Goal: Task Accomplishment & Management: Manage account settings

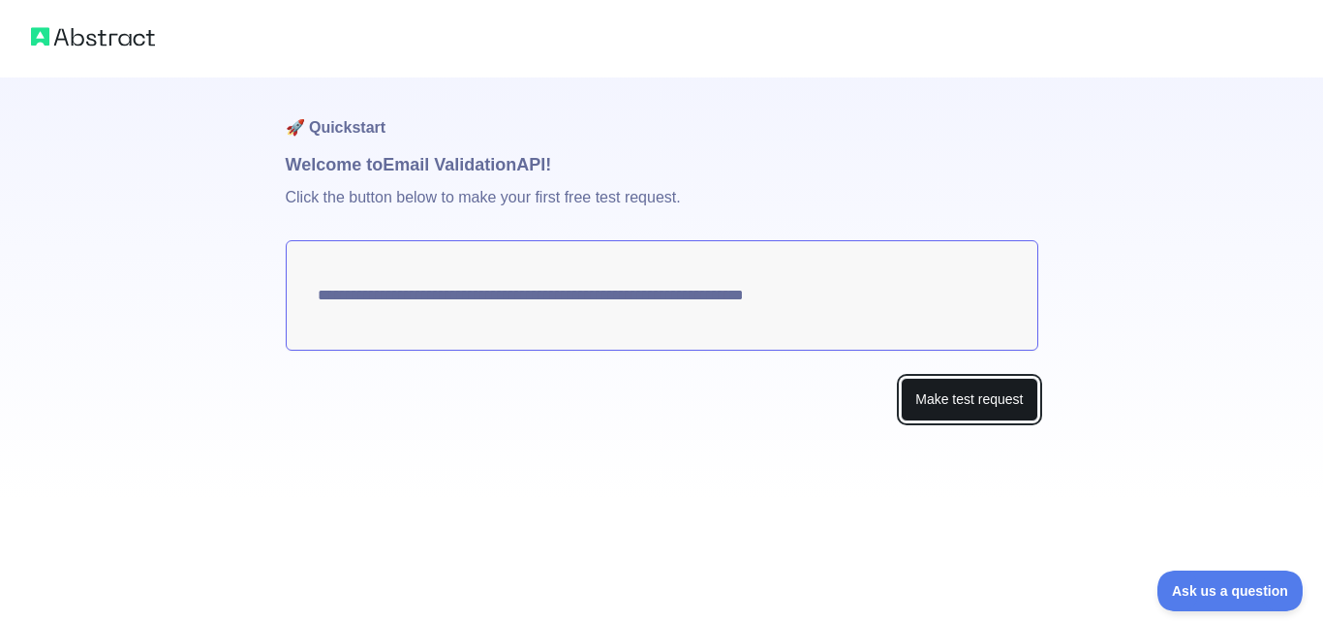
click at [983, 404] on button "Make test request" at bounding box center [969, 400] width 137 height 44
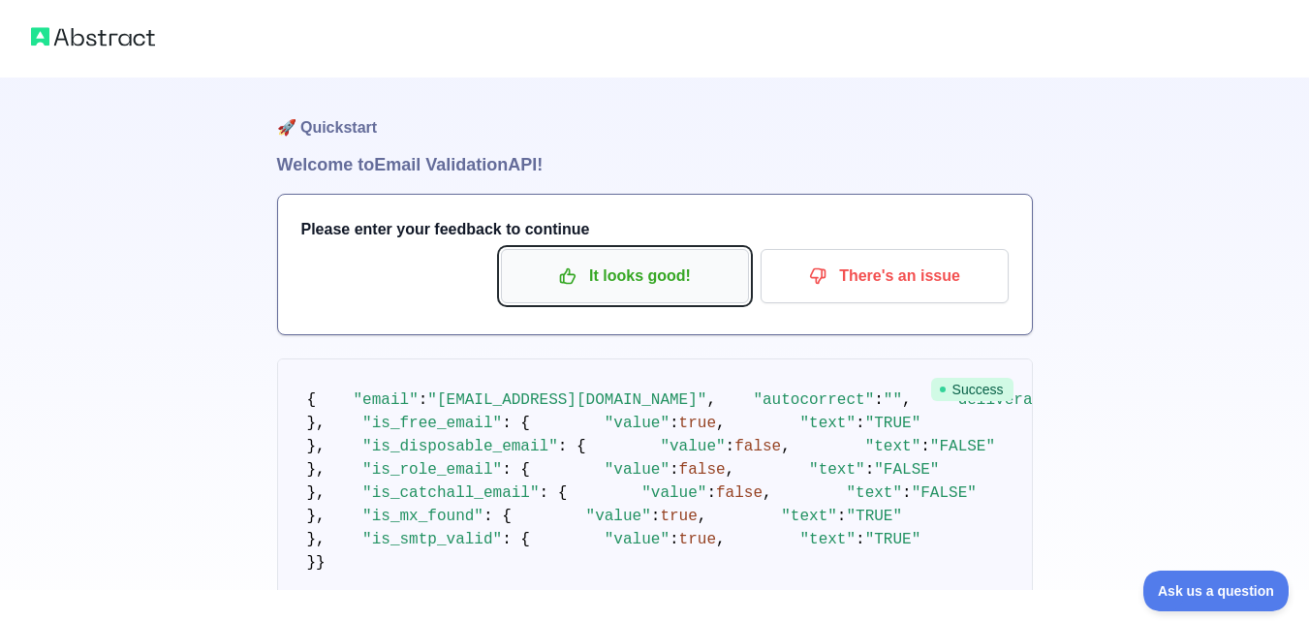
click at [646, 286] on p "It looks good!" at bounding box center [624, 276] width 219 height 33
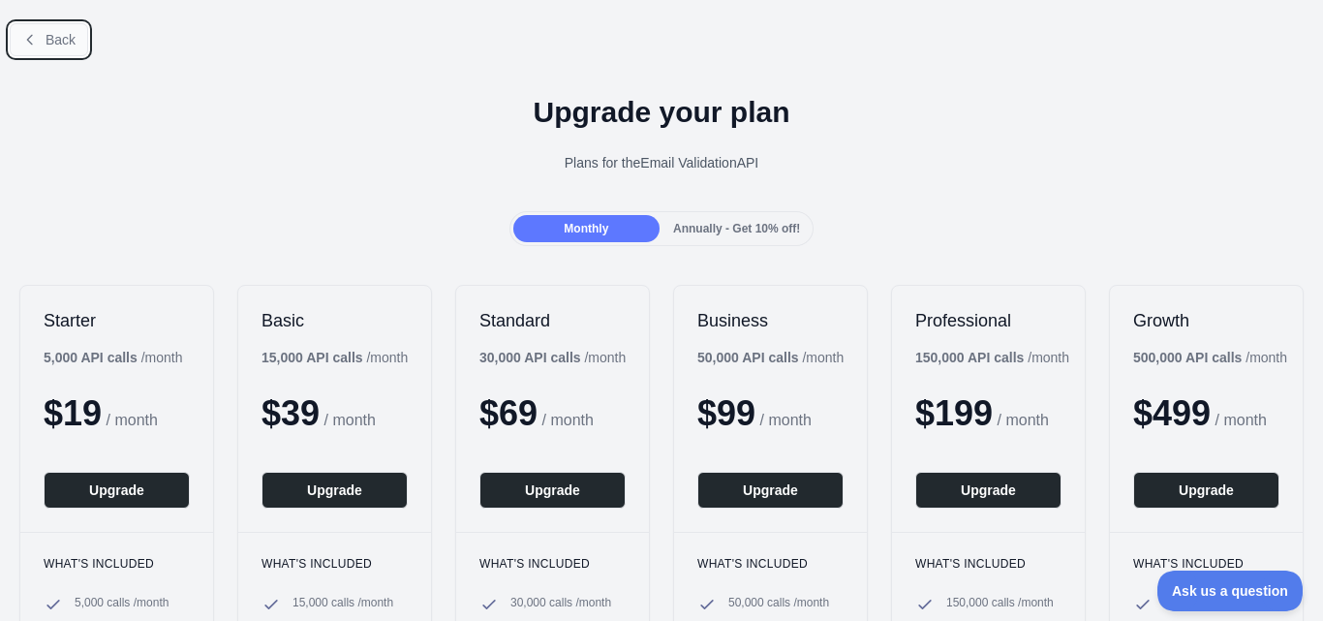
click at [61, 29] on button "Back" at bounding box center [49, 39] width 78 height 33
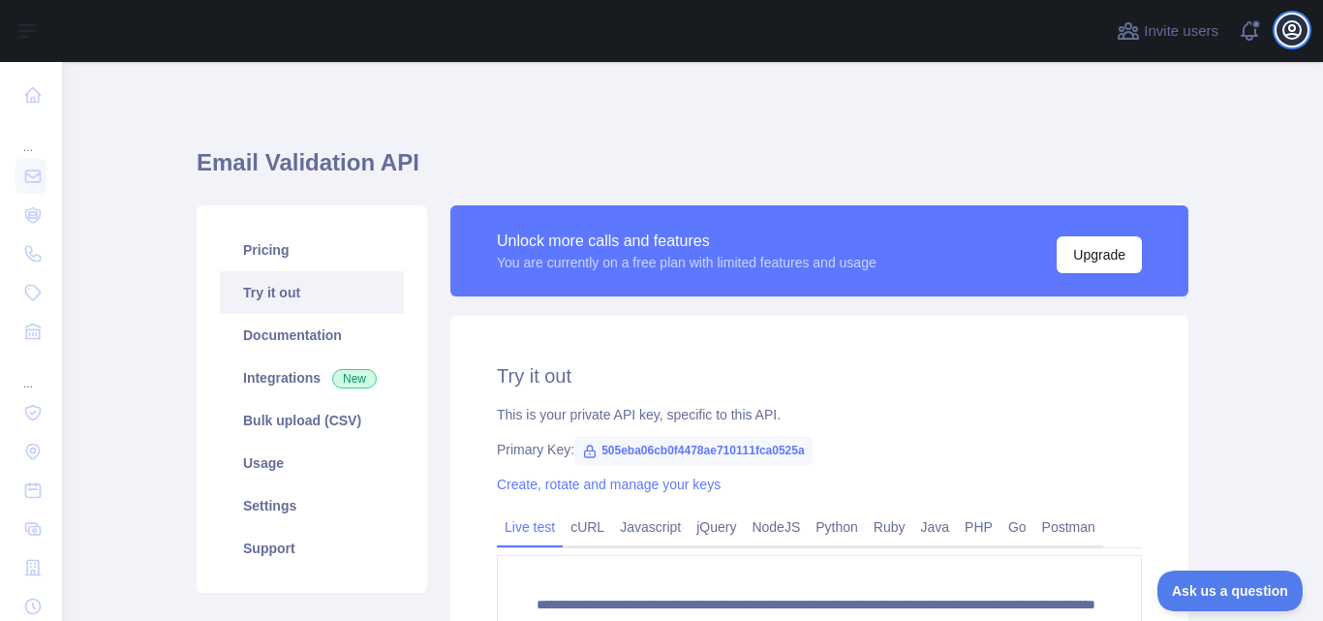
click at [1299, 24] on icon "button" at bounding box center [1292, 29] width 17 height 17
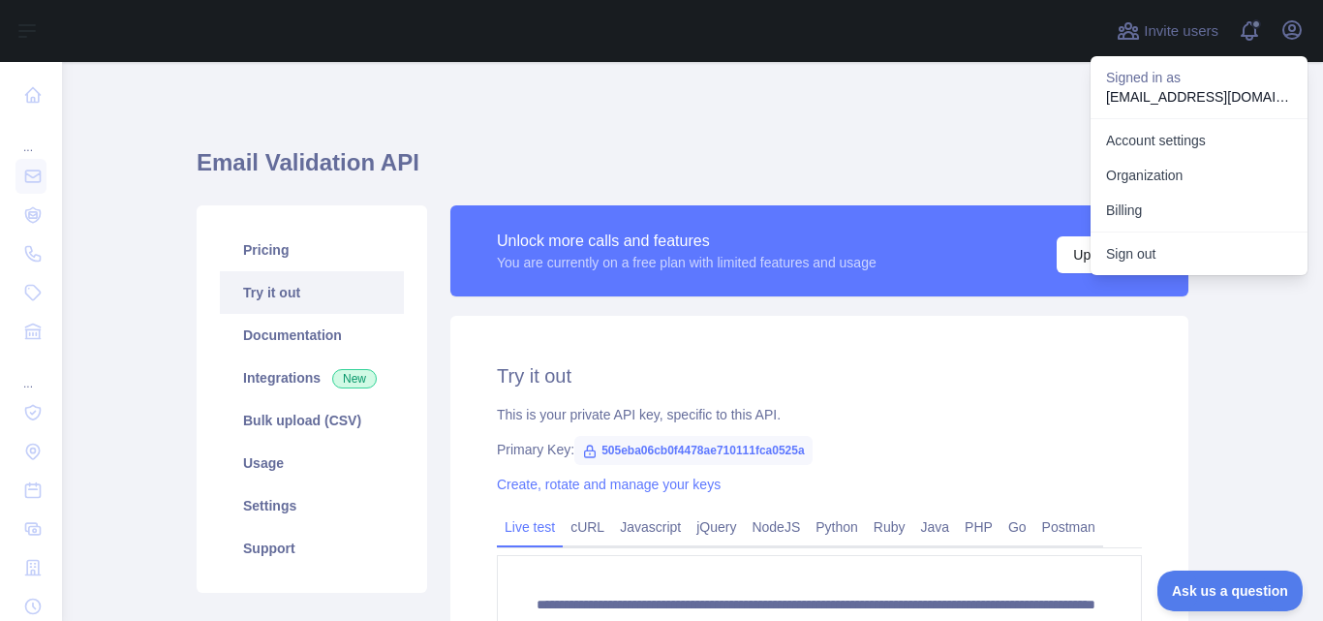
click at [1235, 311] on main "**********" at bounding box center [692, 341] width 1261 height 559
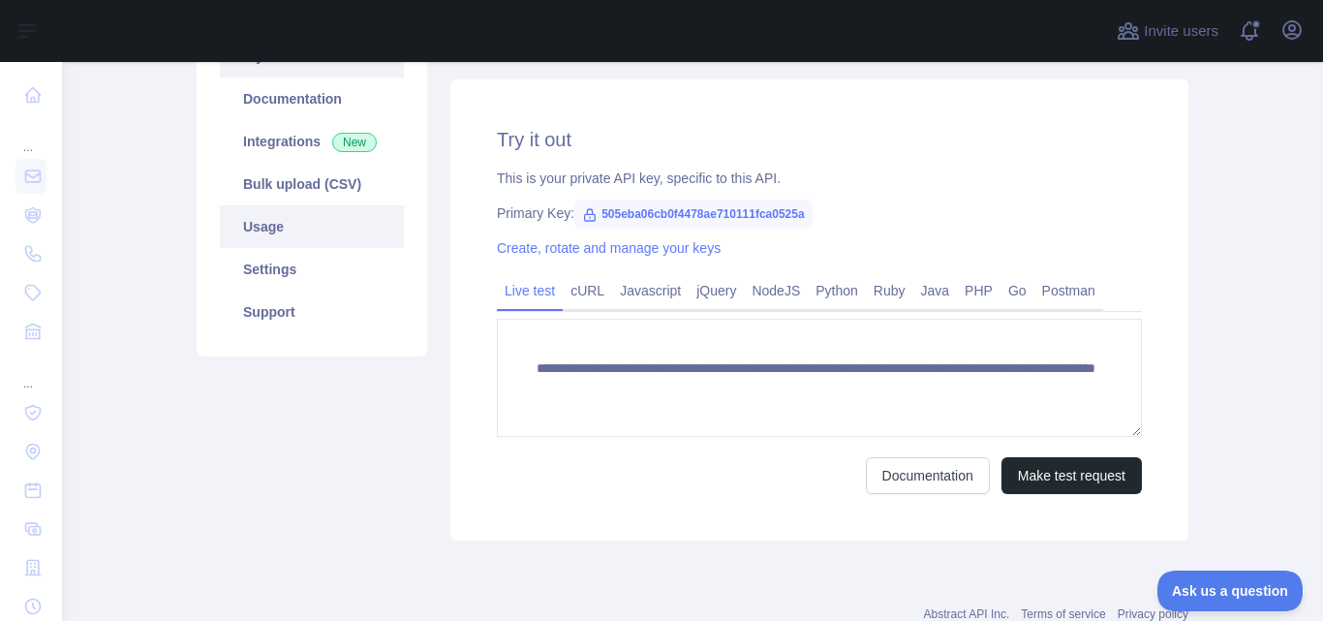
click at [300, 213] on link "Usage" at bounding box center [312, 226] width 184 height 43
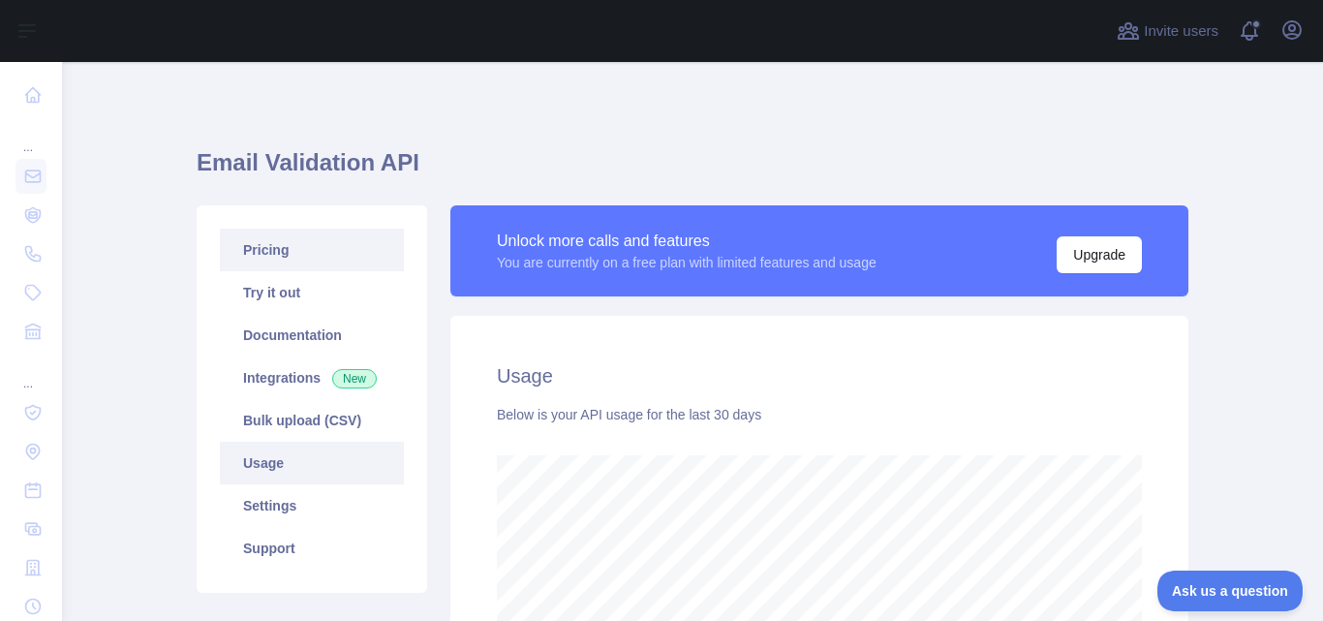
click at [309, 257] on link "Pricing" at bounding box center [312, 250] width 184 height 43
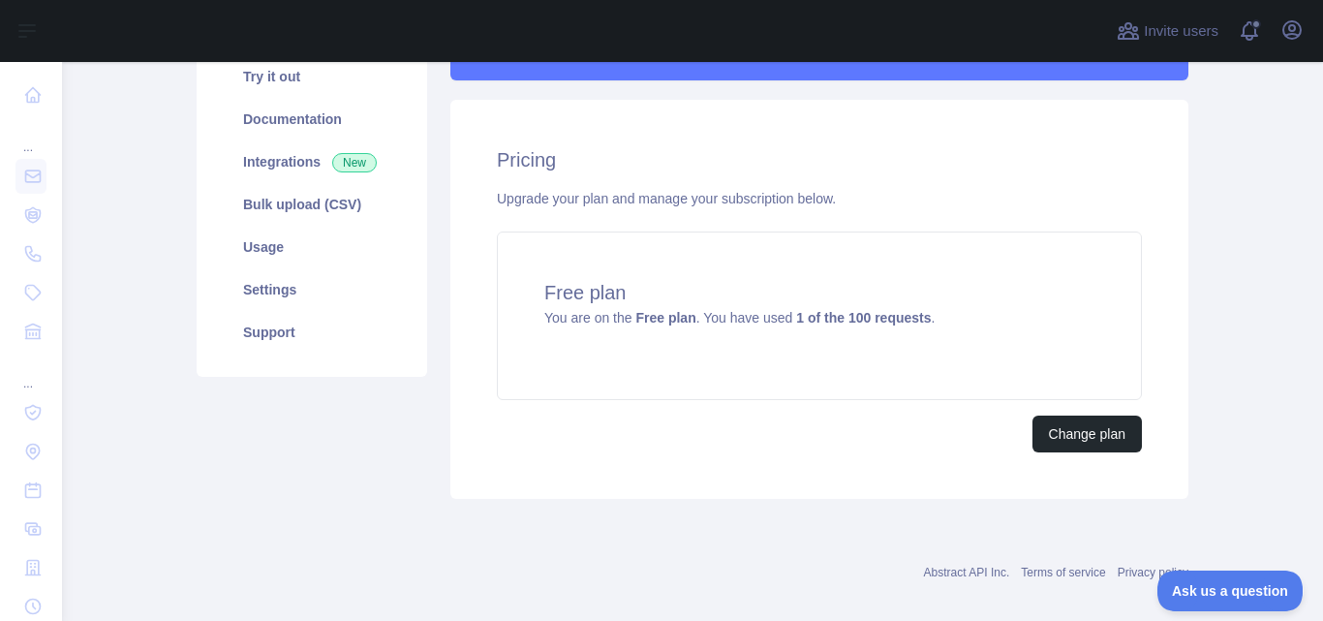
scroll to position [237, 0]
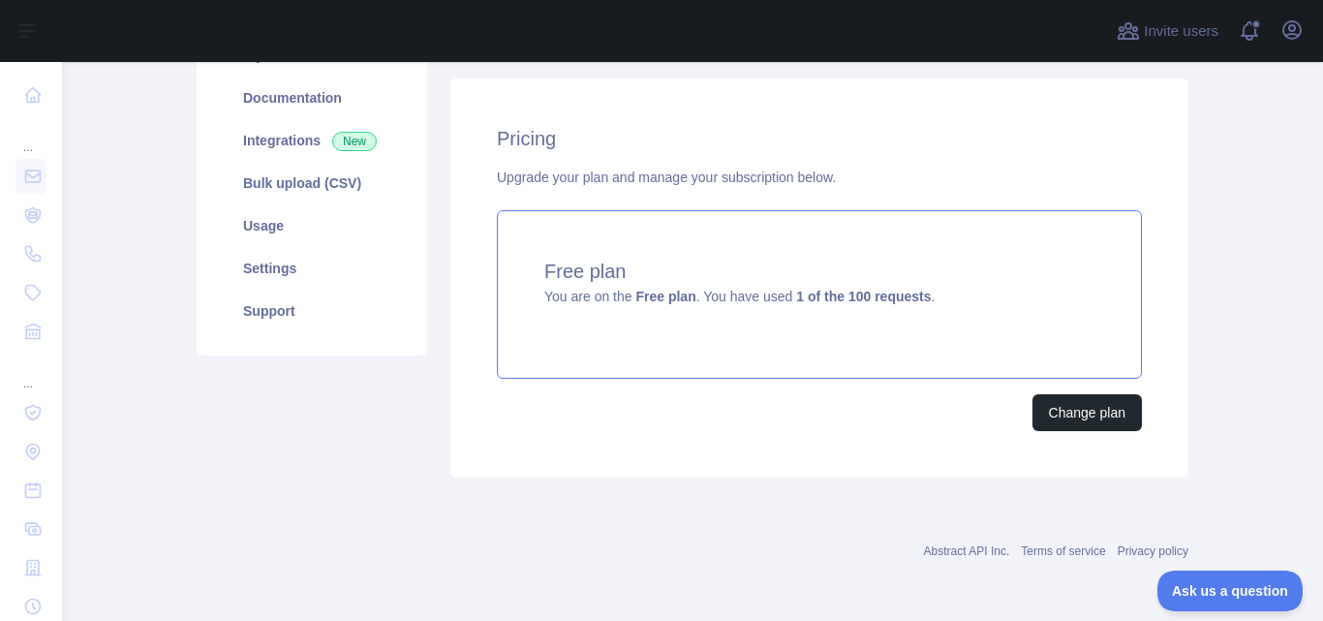
click at [962, 277] on h4 "Free plan" at bounding box center [819, 271] width 550 height 27
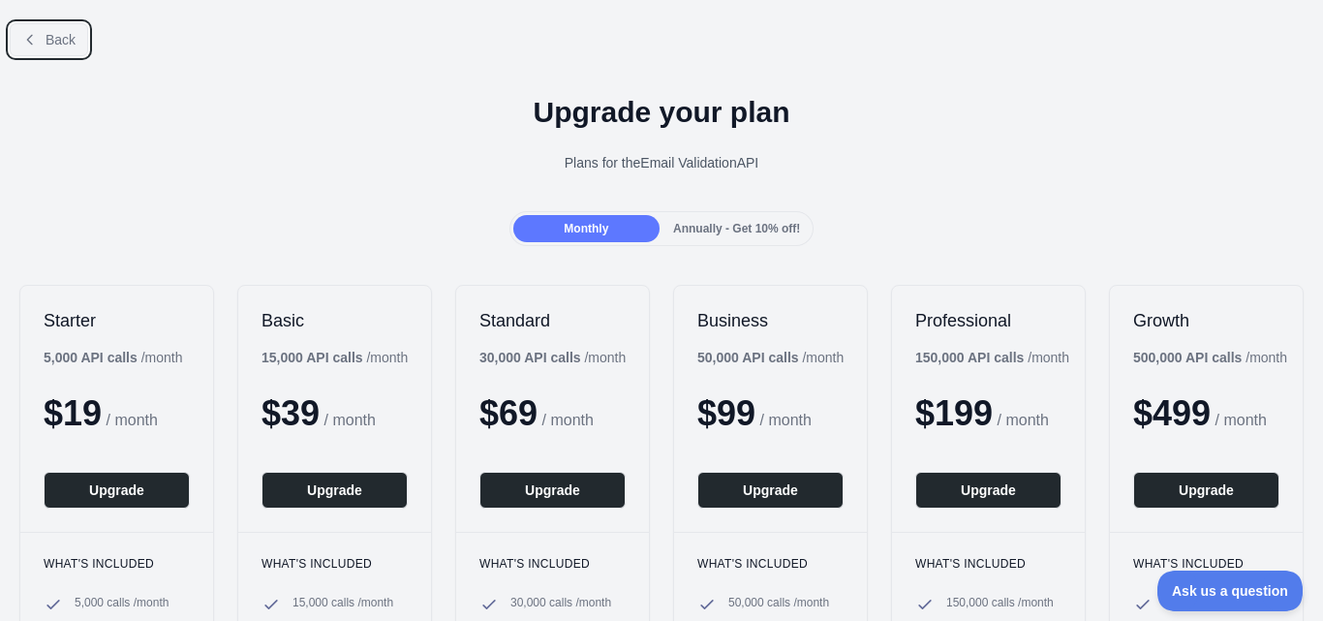
click at [31, 45] on icon at bounding box center [29, 39] width 15 height 15
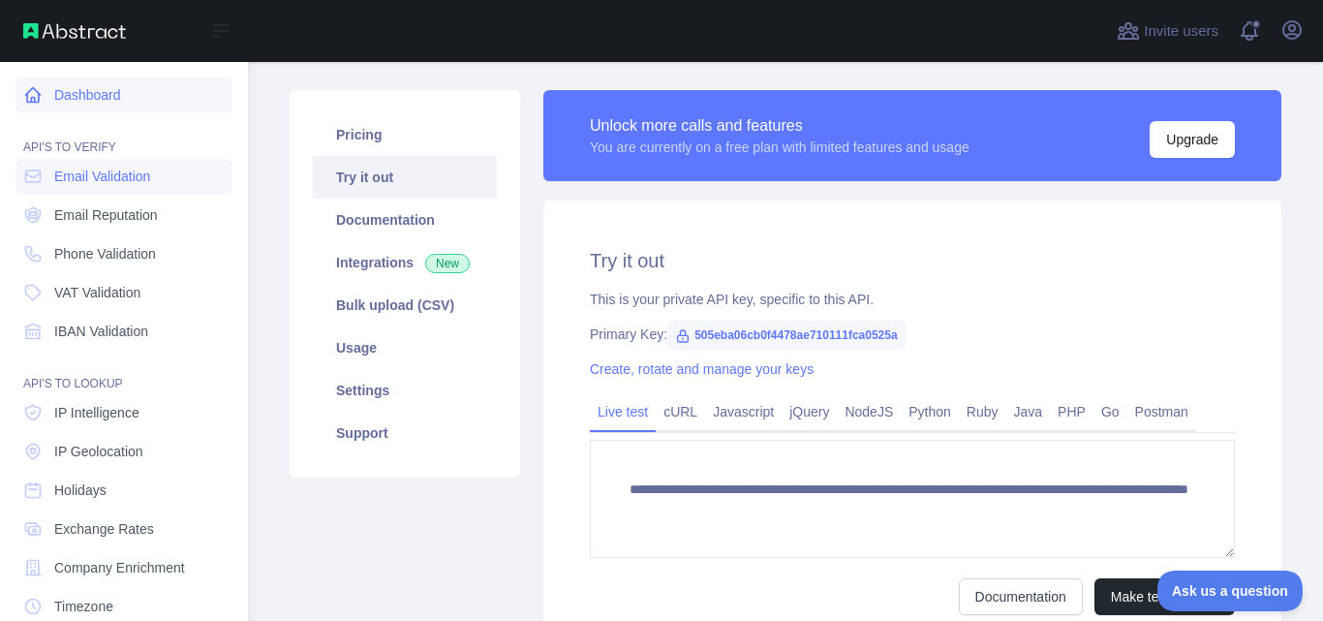
click at [160, 103] on link "Dashboard" at bounding box center [123, 94] width 217 height 35
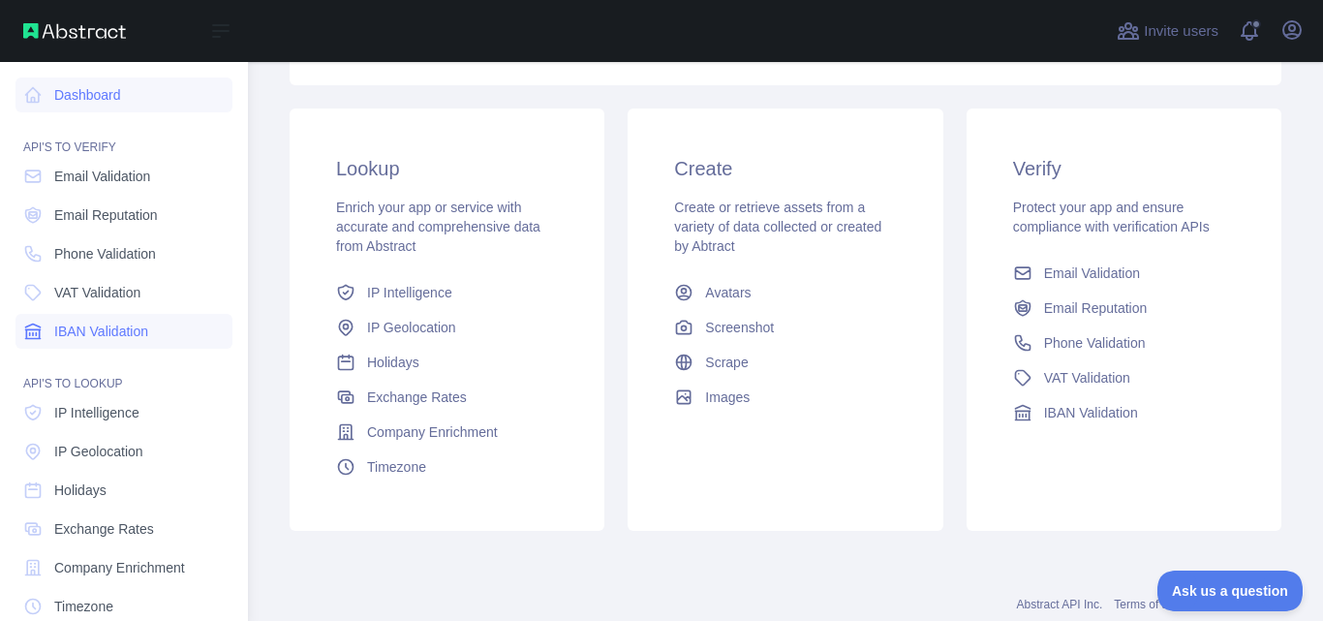
click at [80, 322] on span "IBAN Validation" at bounding box center [101, 331] width 94 height 19
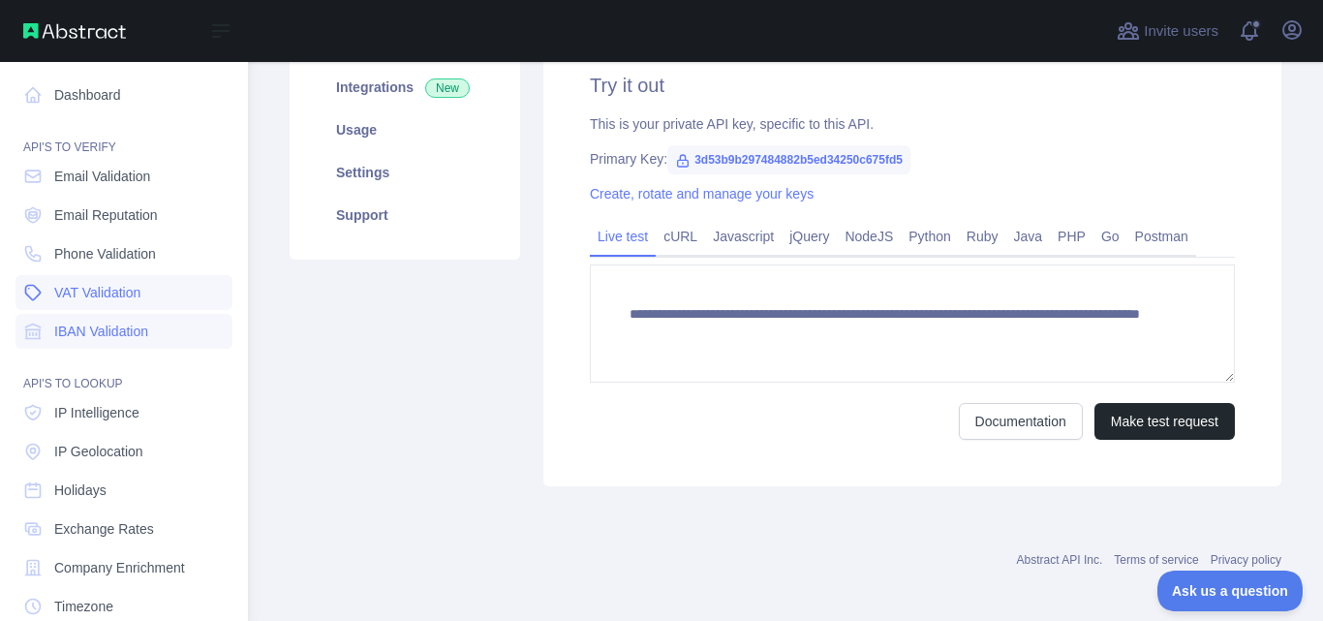
click at [86, 290] on span "VAT Validation" at bounding box center [97, 292] width 86 height 19
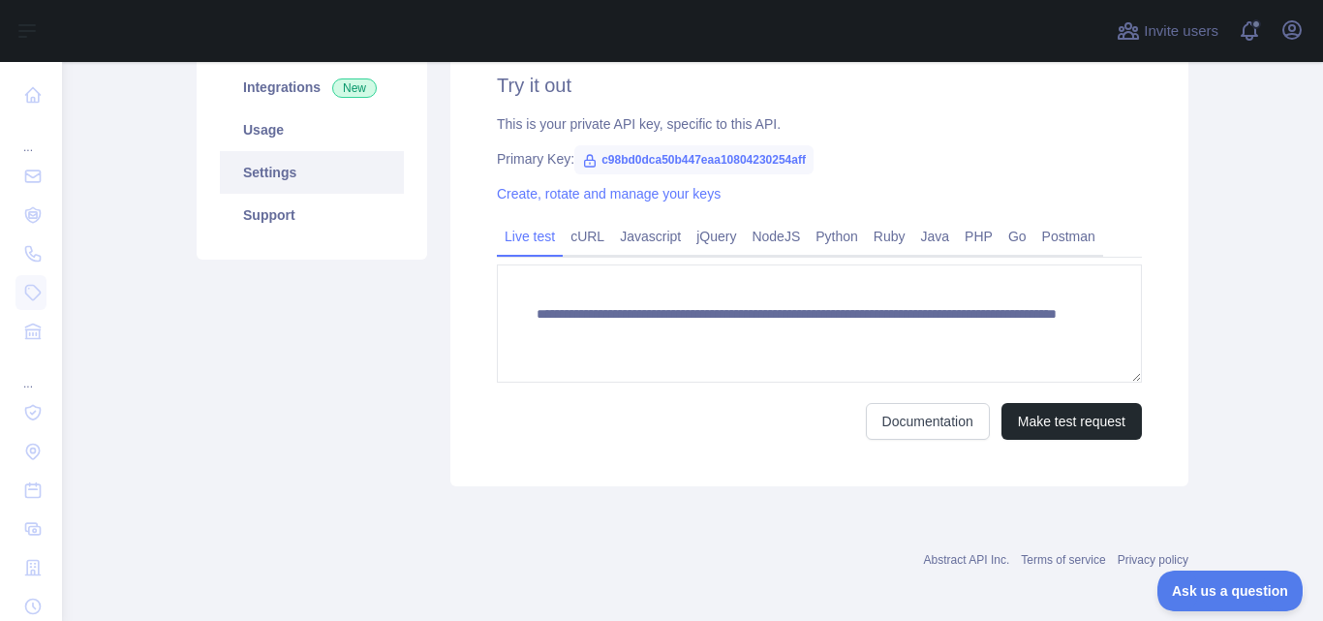
click at [333, 177] on link "Settings" at bounding box center [312, 172] width 184 height 43
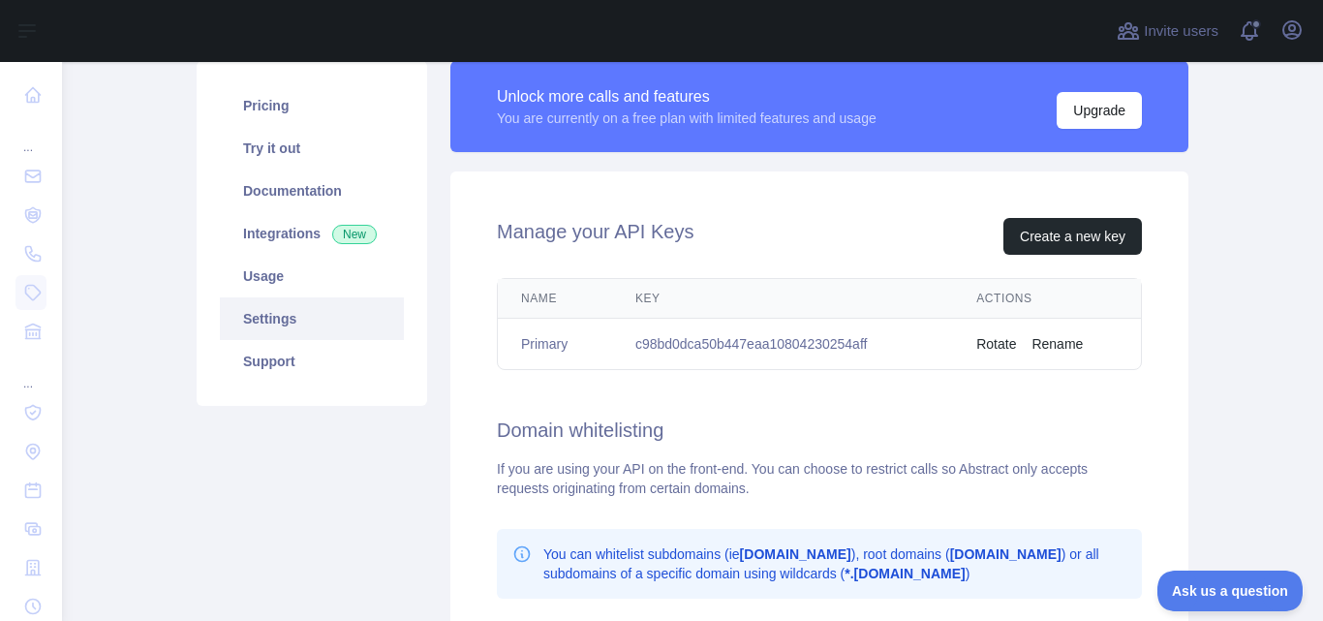
scroll to position [143, 0]
drag, startPoint x: 888, startPoint y: 344, endPoint x: 622, endPoint y: 346, distance: 266.4
click at [622, 346] on td "c98bd0dca50b447eaa10804230254aff" at bounding box center [782, 345] width 341 height 51
copy td "c98bd0dca50b447eaa10804230254aff"
click at [574, 206] on div "Manage your API Keys Create a new key Name Key Actions Primary c98bd0dca50b447e…" at bounding box center [819, 518] width 738 height 693
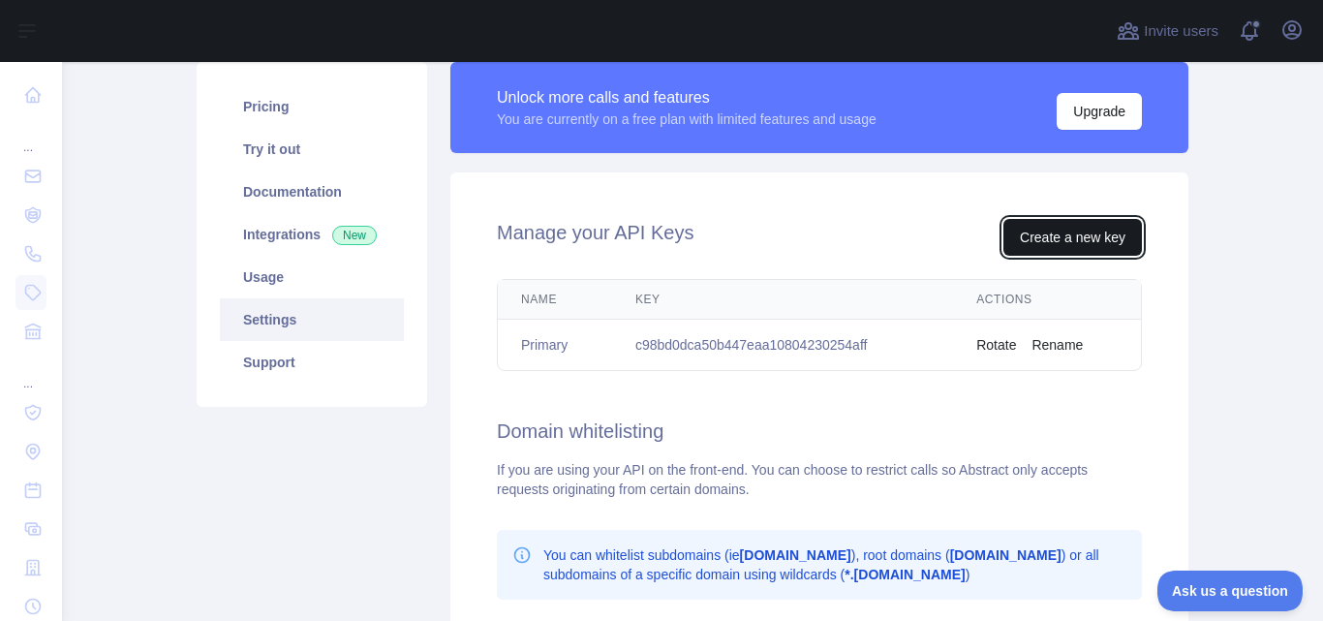
click at [1071, 234] on button "Create a new key" at bounding box center [1073, 237] width 139 height 37
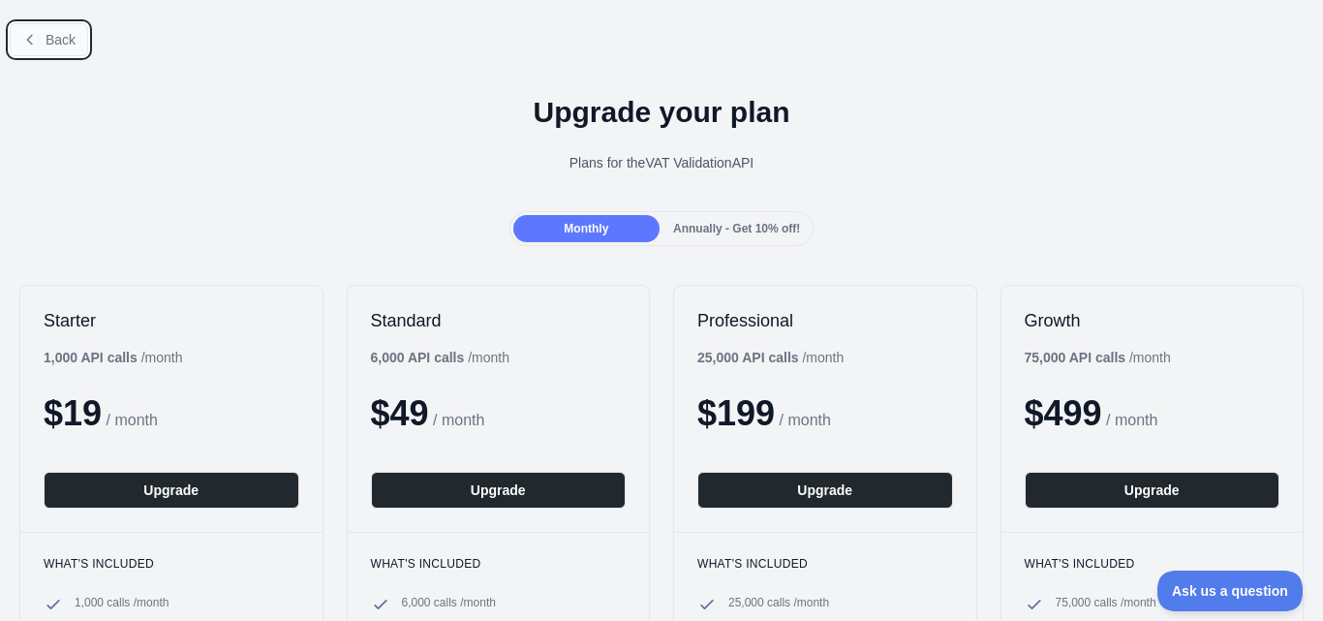
click at [68, 39] on span "Back" at bounding box center [61, 39] width 30 height 15
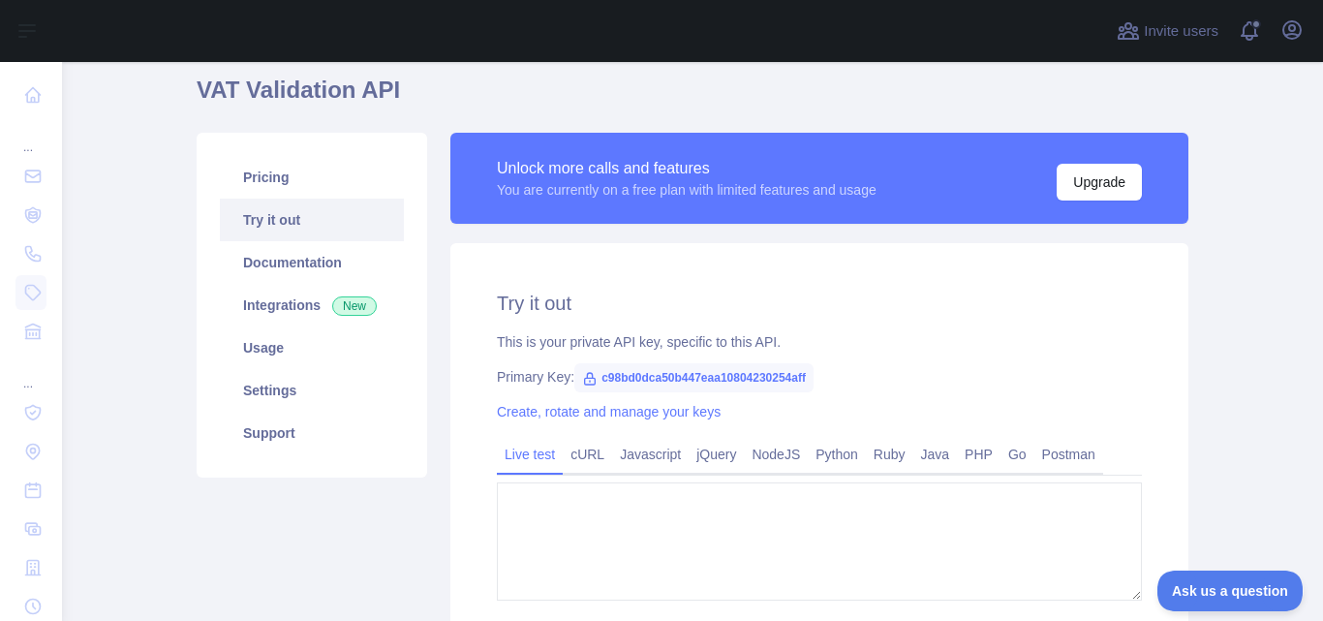
type textarea "**********"
click at [582, 382] on icon at bounding box center [589, 378] width 15 height 15
click at [779, 374] on span "c98bd0dca50b447eaa10804230254aff" at bounding box center [693, 377] width 239 height 29
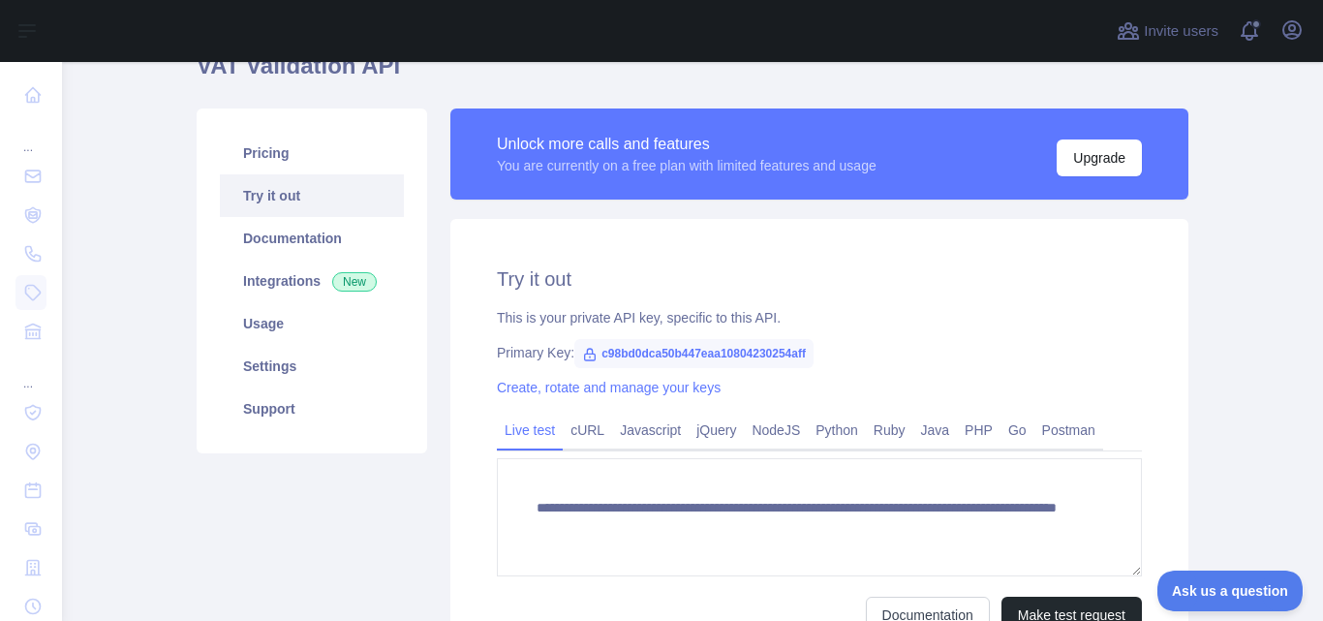
scroll to position [170, 0]
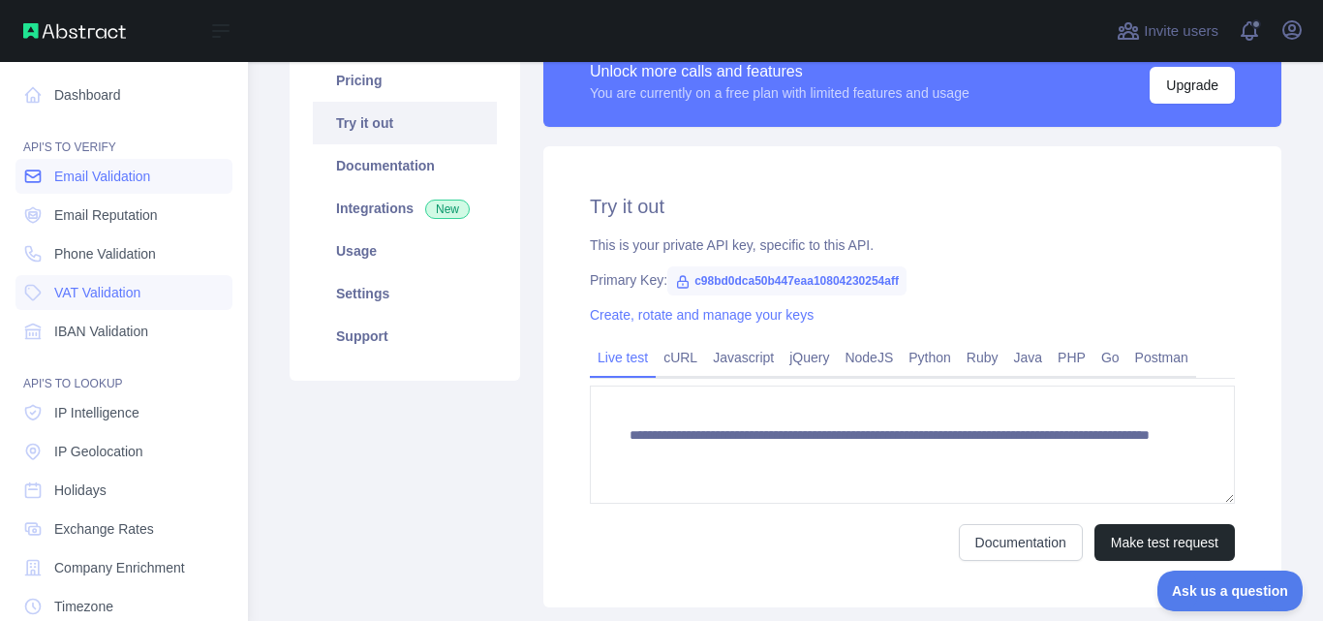
click at [85, 164] on link "Email Validation" at bounding box center [123, 176] width 217 height 35
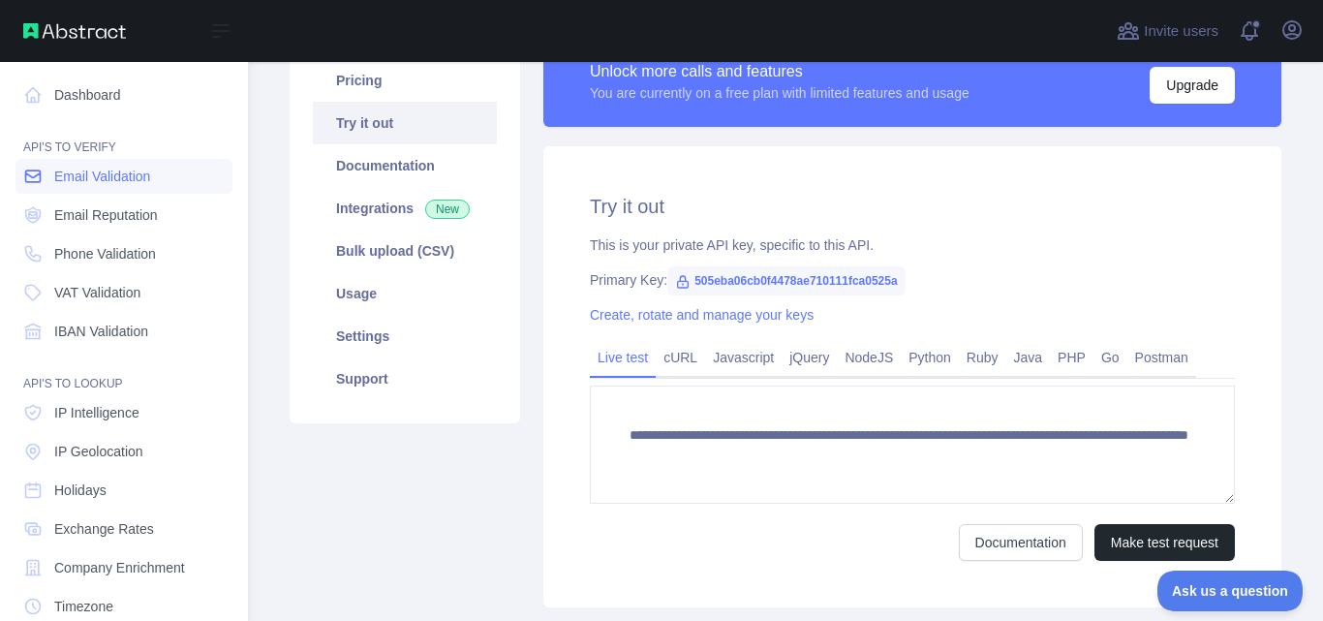
click at [115, 175] on span "Email Validation" at bounding box center [102, 176] width 96 height 19
click at [116, 216] on span "Email Reputation" at bounding box center [106, 214] width 104 height 19
click at [141, 172] on span "Email Validation" at bounding box center [102, 176] width 96 height 19
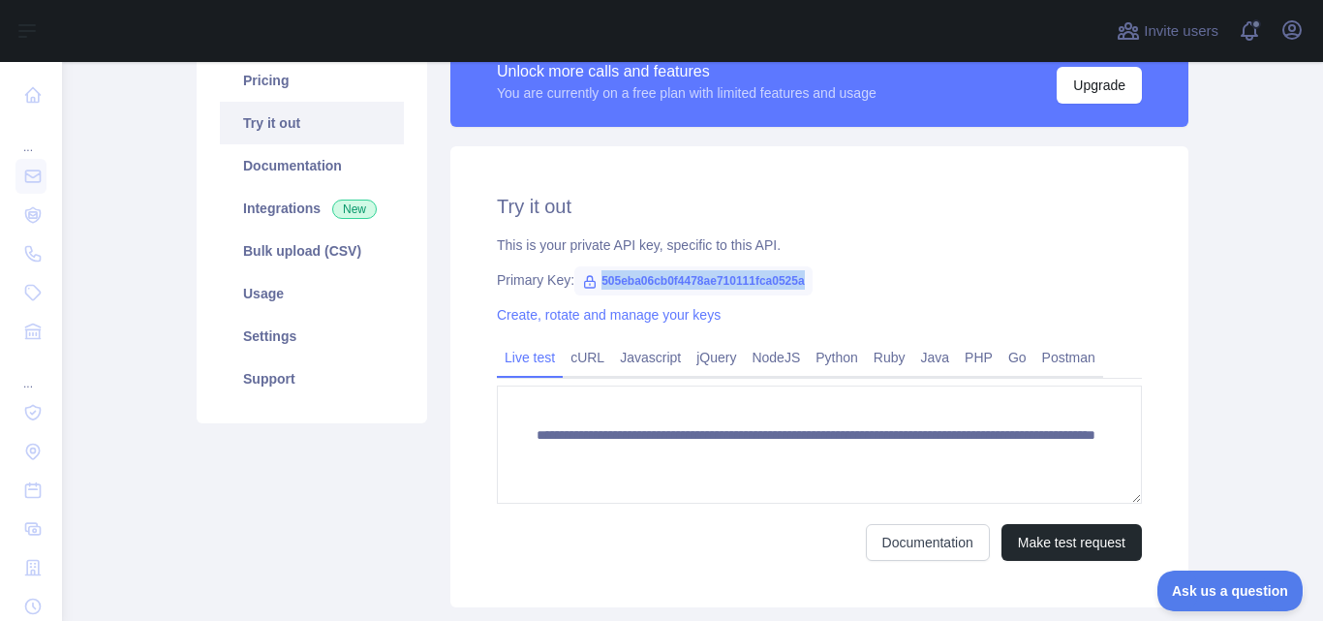
drag, startPoint x: 586, startPoint y: 275, endPoint x: 832, endPoint y: 272, distance: 246.1
click at [832, 272] on div "Primary Key: 505eba06cb0f4478ae710111fca0525a" at bounding box center [819, 279] width 645 height 19
copy span "505eba06cb0f4478ae710111fca0525a"
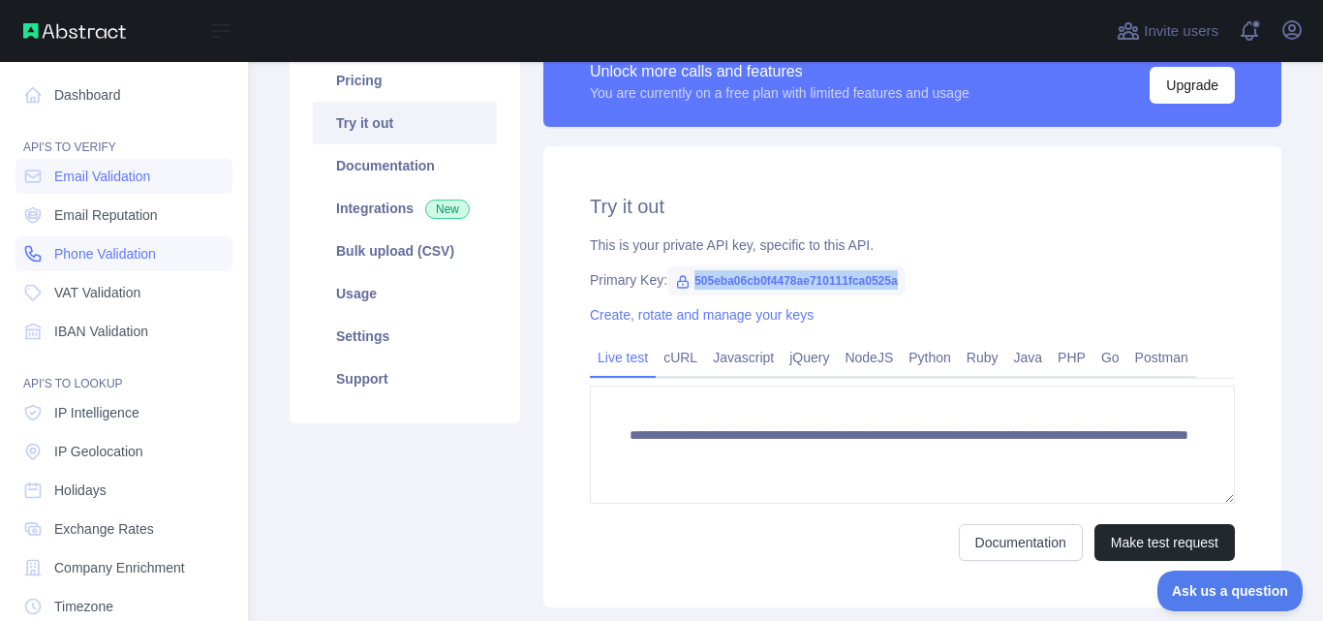
click at [68, 252] on span "Phone Validation" at bounding box center [105, 253] width 102 height 19
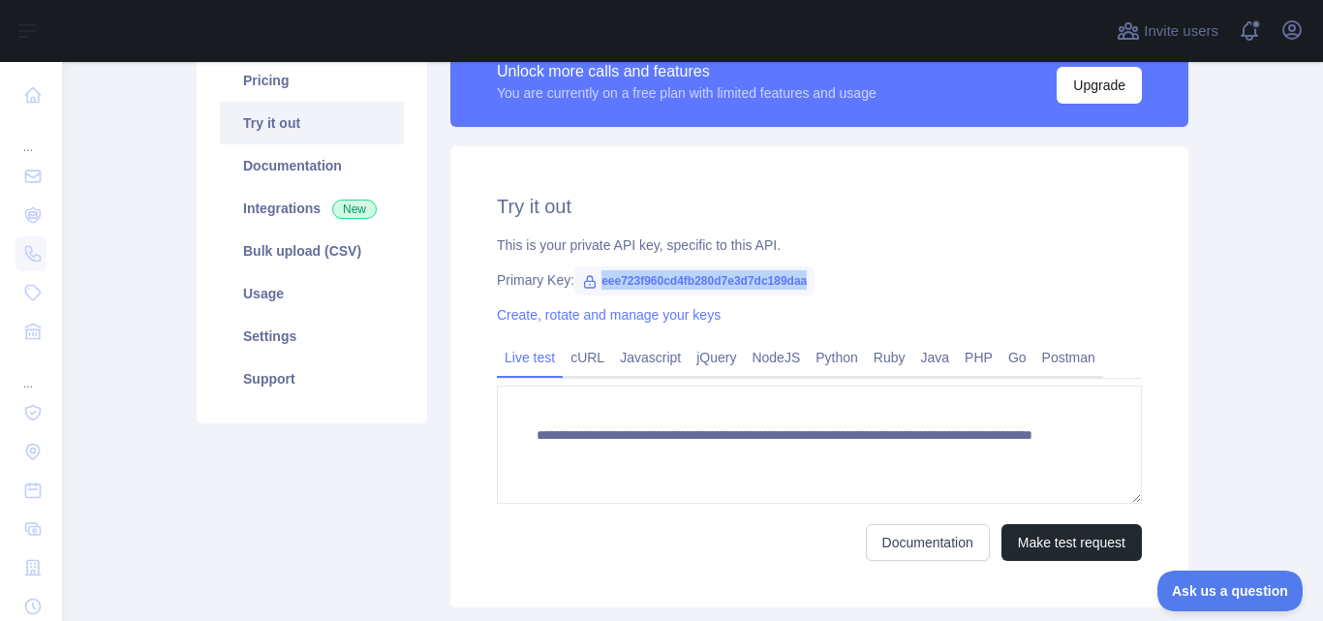
copy span "eee723f960cd4fb280d7e3d7dc189daa"
drag, startPoint x: 800, startPoint y: 280, endPoint x: 588, endPoint y: 280, distance: 212.1
click at [588, 280] on span "eee723f960cd4fb280d7e3d7dc189daa" at bounding box center [694, 280] width 240 height 29
